Goal: Communication & Community: Answer question/provide support

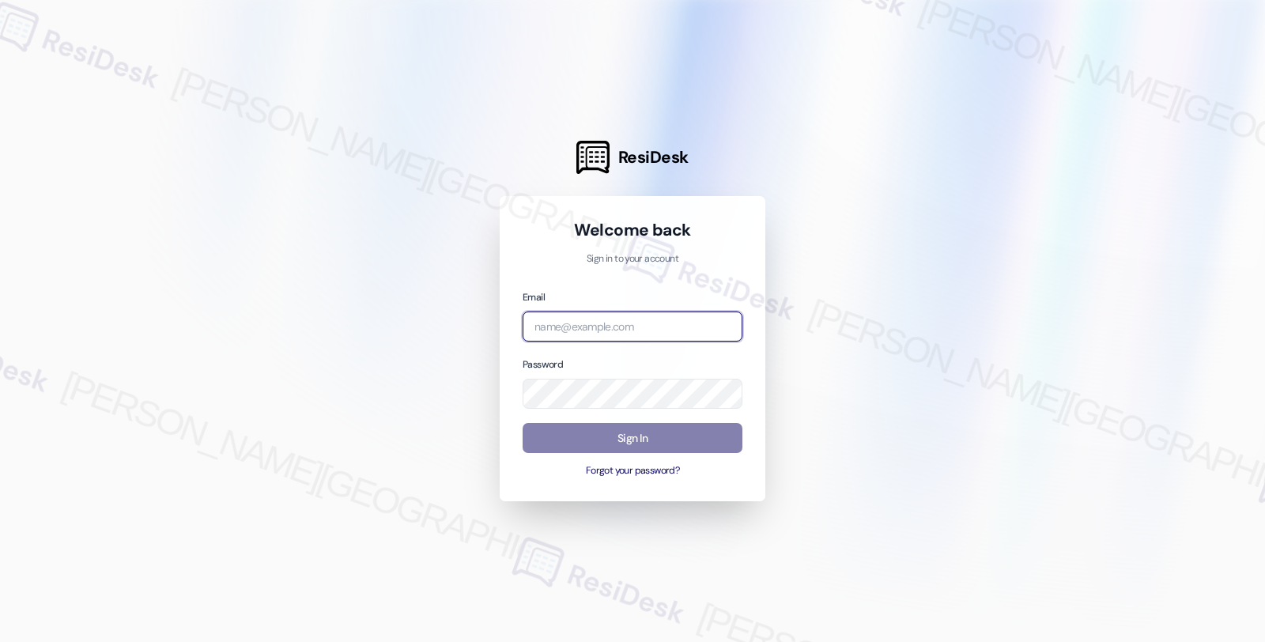
click at [629, 325] on input "email" at bounding box center [633, 326] width 220 height 31
type input "automated-surveys-orion_housing-fides.[PERSON_NAME]@orion_[DOMAIN_NAME]"
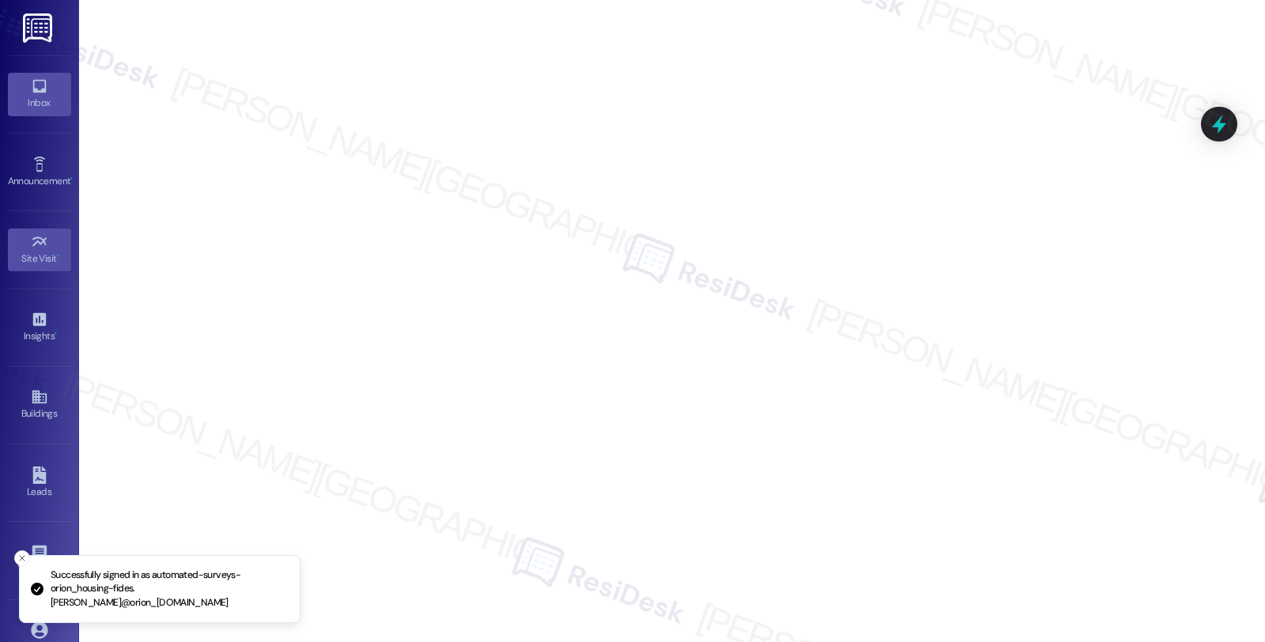
click at [32, 92] on icon at bounding box center [38, 86] width 13 height 13
